Goal: Task Accomplishment & Management: Complete application form

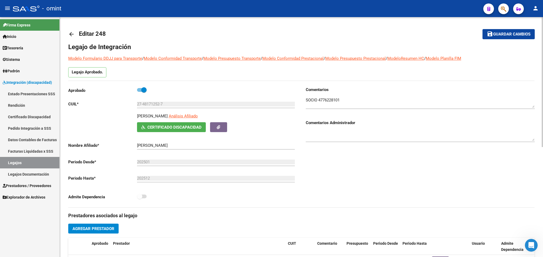
click at [543, 31] on html "menu - omint person Firma Express Inicio Calendario SSS Instructivos Contacto O…" at bounding box center [271, 128] width 543 height 257
click at [72, 31] on mat-icon "arrow_back" at bounding box center [71, 34] width 6 height 6
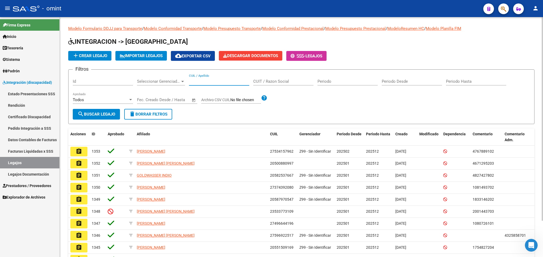
click at [208, 80] on input "CUIL / Apellido" at bounding box center [219, 81] width 60 height 5
paste input "20544411188"
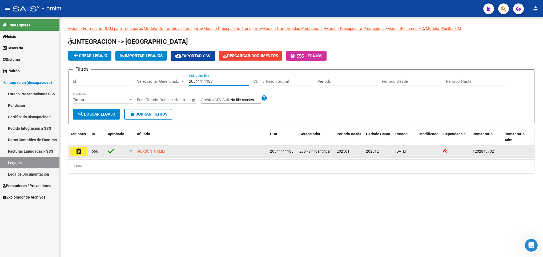
type input "20544411188"
click at [80, 152] on mat-icon "assignment" at bounding box center [79, 151] width 6 height 6
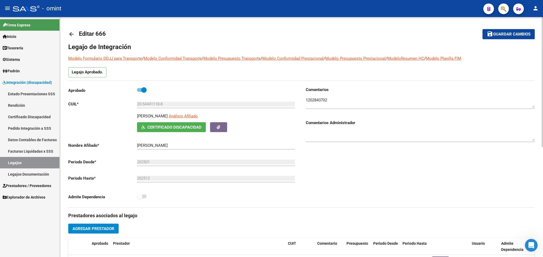
click at [541, 183] on div "arrow_back Editar 666 save Guardar cambios Legajo de Integración Modelo Formula…" at bounding box center [301, 237] width 483 height 441
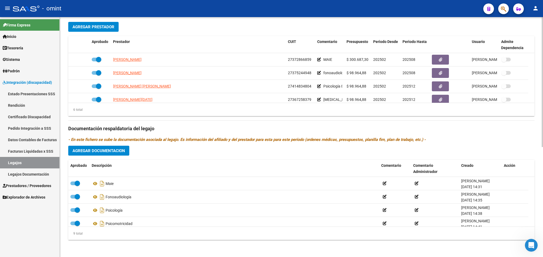
click at [543, 183] on html "menu - omint person Firma Express Inicio Calendario SSS Instructivos Contacto O…" at bounding box center [271, 128] width 543 height 257
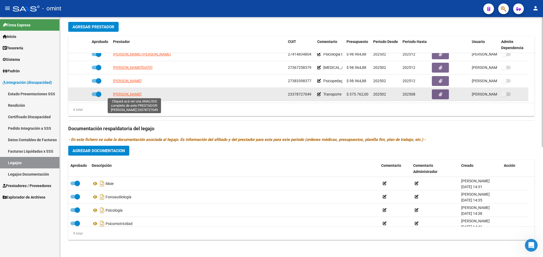
click at [142, 95] on span "OCAÑO MATIAS GABRIEL" at bounding box center [127, 94] width 29 height 4
type textarea "23378727049"
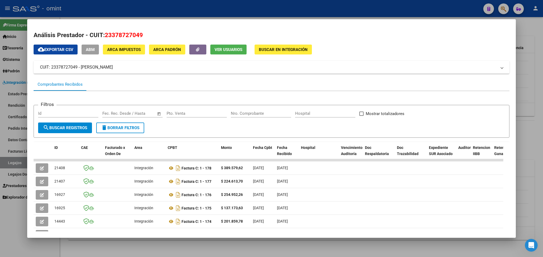
scroll to position [95, 0]
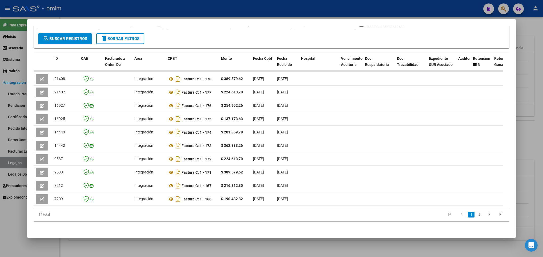
click at [373, 202] on datatable-selection "21408 Integración Factura C: 1 - 178 $ 389.579,62 05/09/2025 10/09/2025 - 10/09…" at bounding box center [269, 204] width 470 height 5
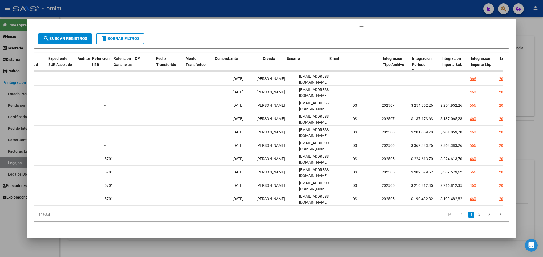
scroll to position [0, 0]
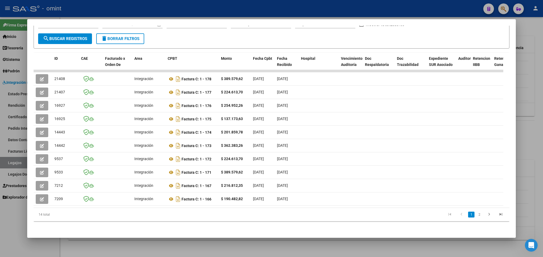
click at [536, 117] on div at bounding box center [271, 128] width 543 height 257
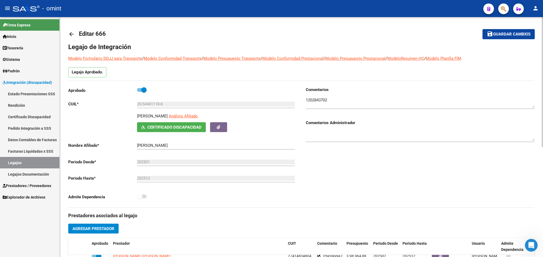
click at [542, 23] on div at bounding box center [542, 137] width 1 height 240
click at [542, 23] on div at bounding box center [542, 82] width 1 height 130
click at [73, 34] on mat-icon "arrow_back" at bounding box center [71, 34] width 6 height 6
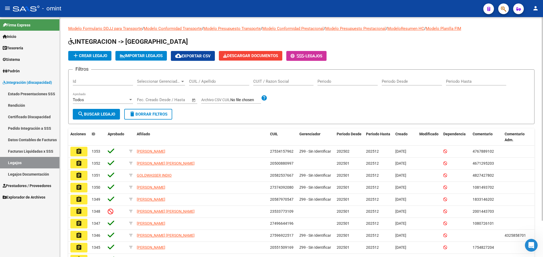
click at [202, 80] on input "CUIL / Apellido" at bounding box center [219, 81] width 60 height 5
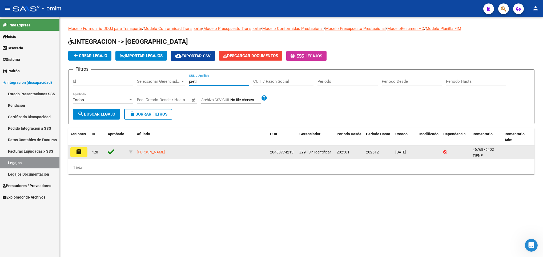
type input "pietr"
click at [82, 154] on button "assignment" at bounding box center [78, 152] width 17 height 10
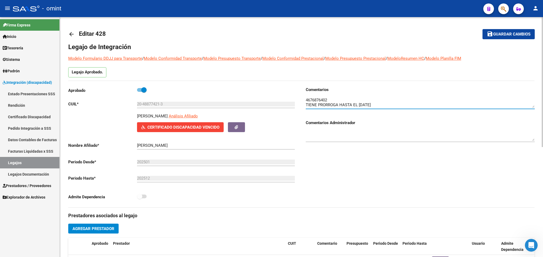
click at [317, 101] on textarea at bounding box center [420, 102] width 229 height 11
click at [147, 106] on input "20-48877421-3" at bounding box center [216, 104] width 158 height 5
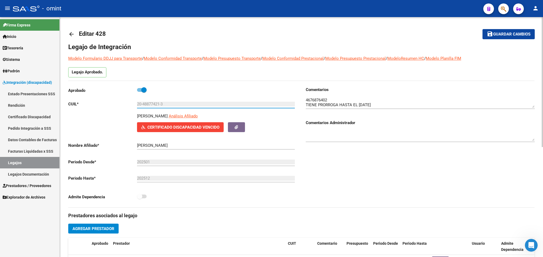
click at [147, 106] on input "20-48877421-3" at bounding box center [216, 104] width 158 height 5
